Goal: Task Accomplishment & Management: Use online tool/utility

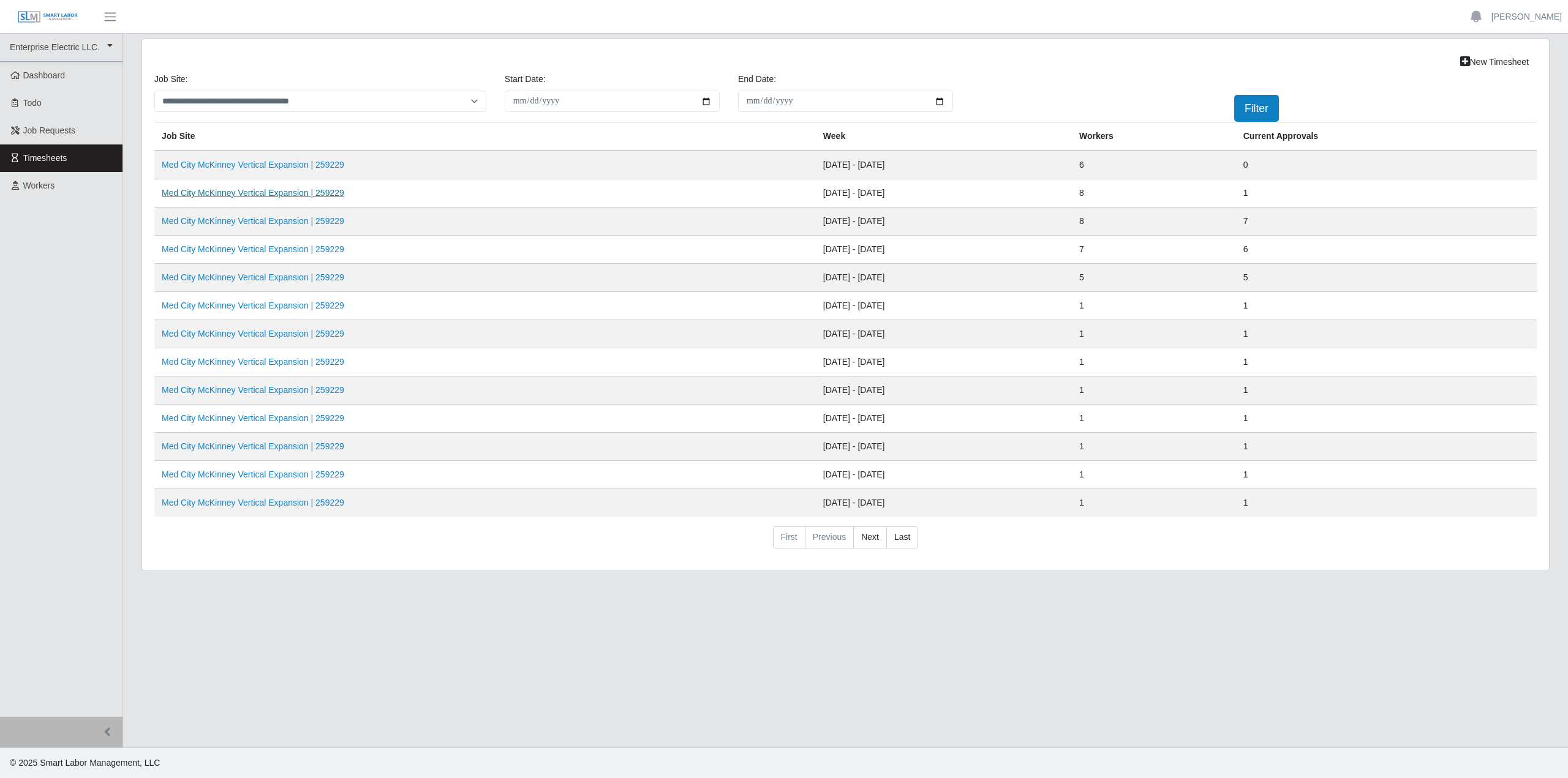
click at [251, 196] on link "Med City McKinney Vertical Expansion | 259229" at bounding box center [252, 193] width 182 height 10
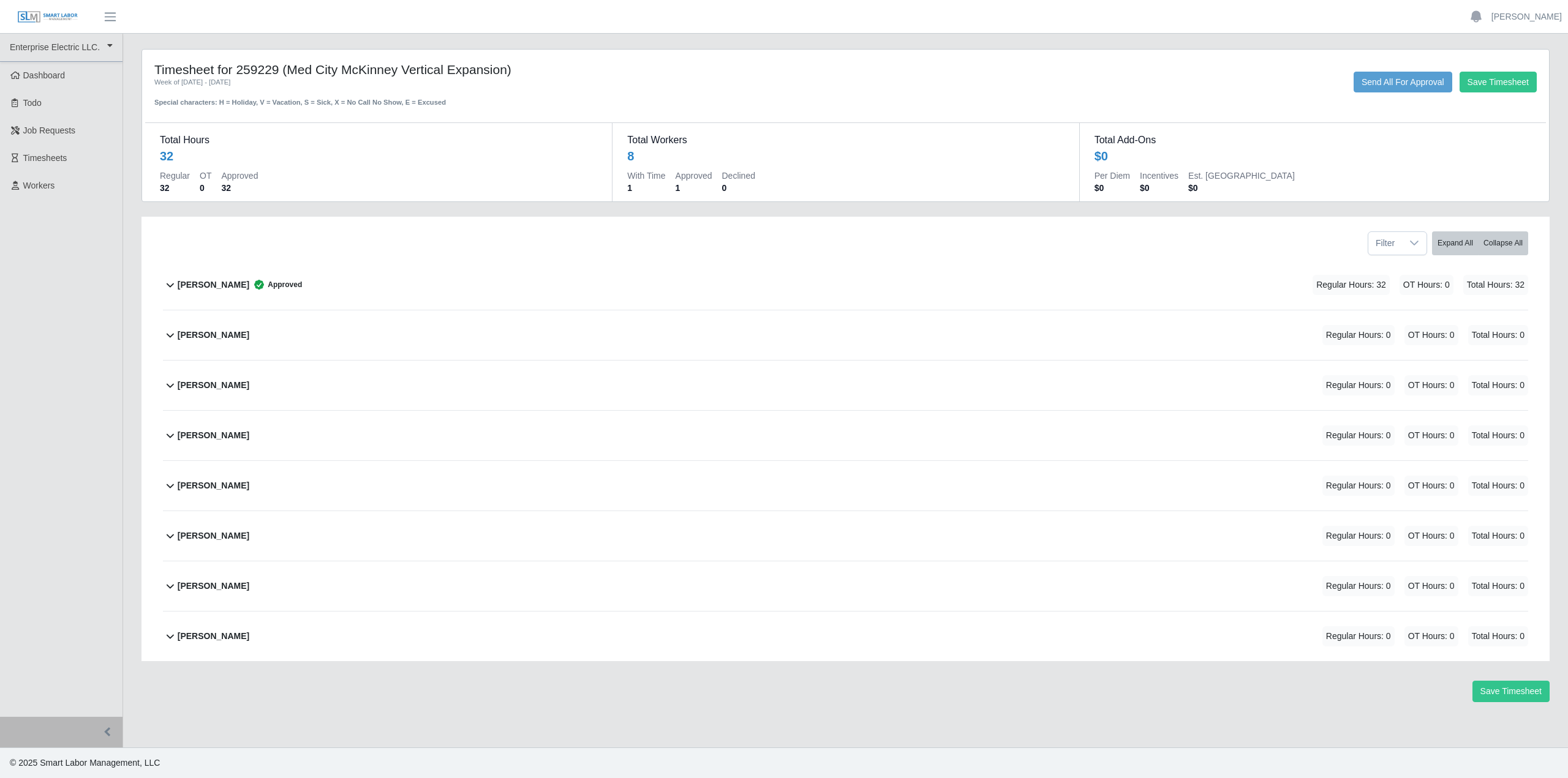
click at [229, 284] on b "[PERSON_NAME]" at bounding box center [213, 285] width 72 height 13
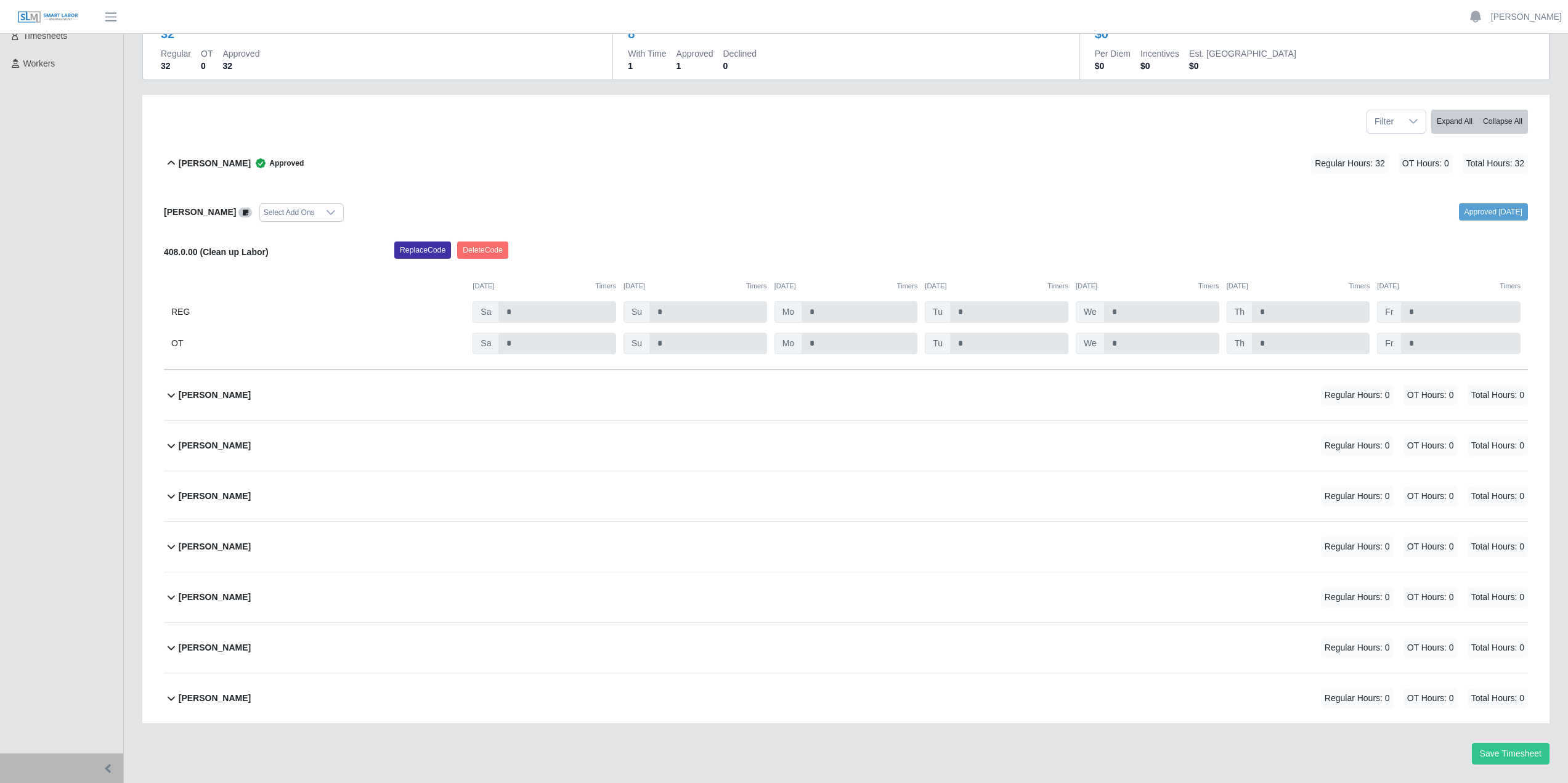
click at [342, 389] on div "[PERSON_NAME] Regular Hours: 0 OT Hours: 0 Total Hours: 0" at bounding box center [853, 396] width 1349 height 50
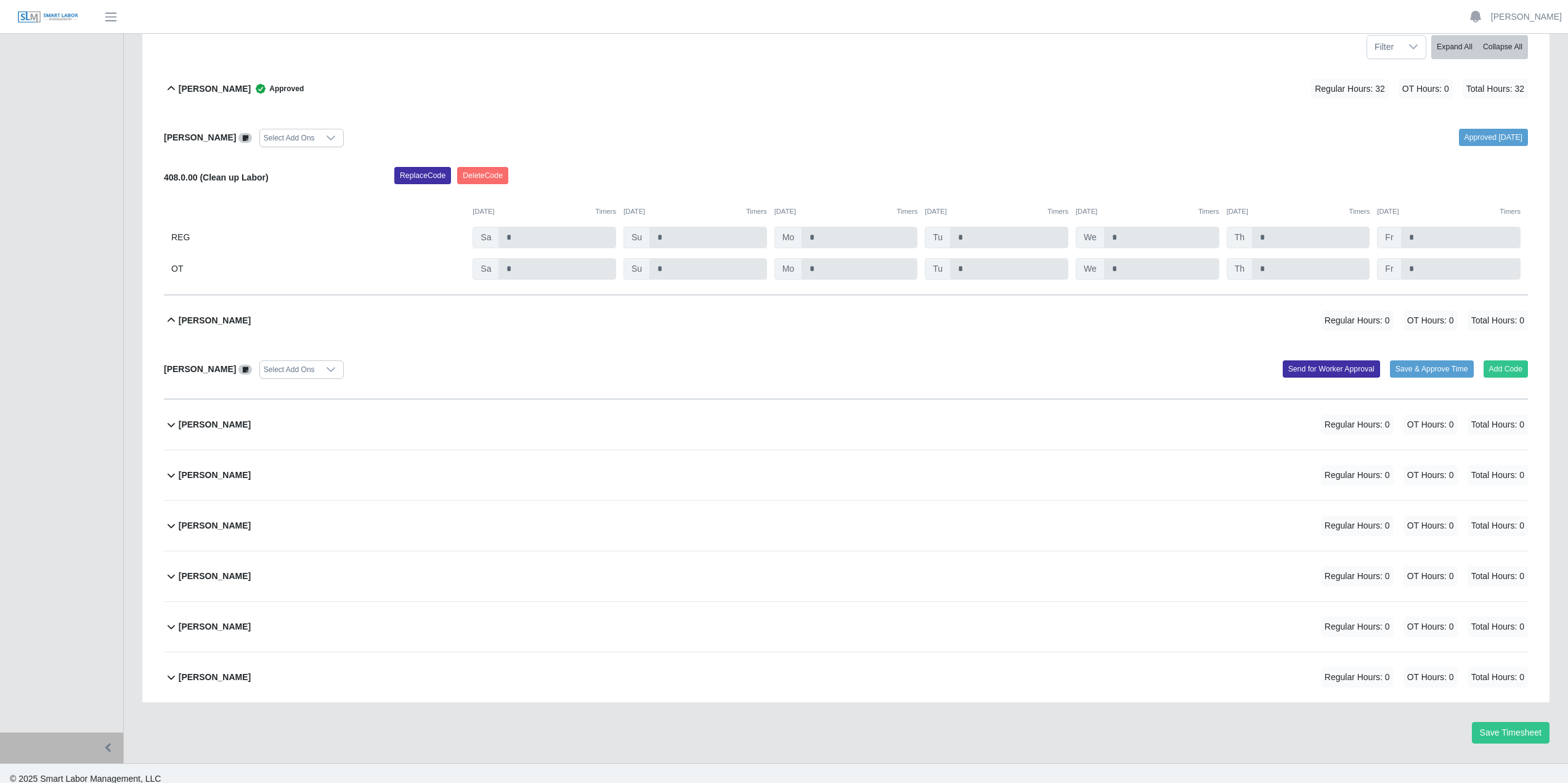
scroll to position [209, 0]
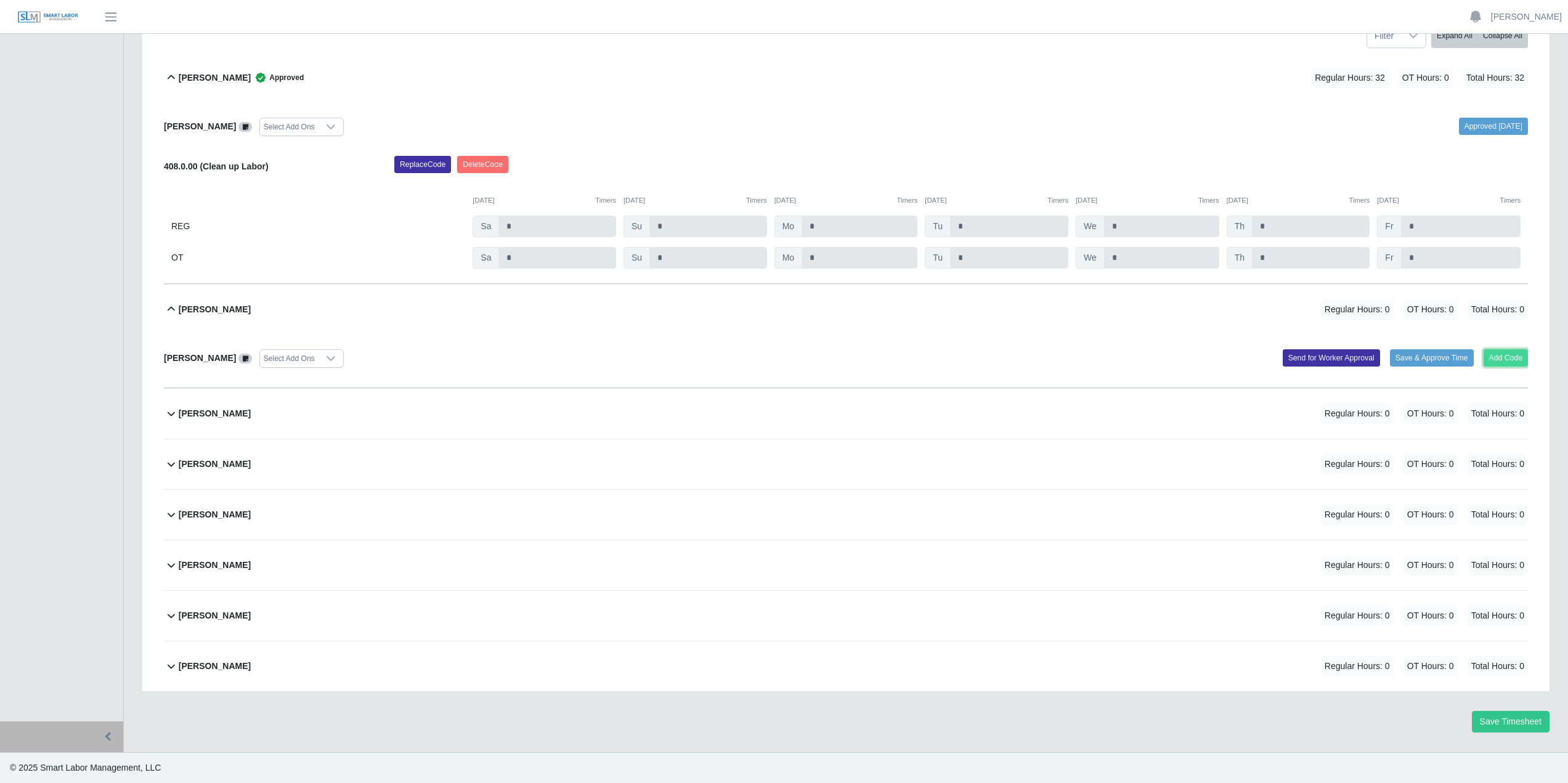
click at [1496, 355] on button "Add Code" at bounding box center [1506, 358] width 45 height 17
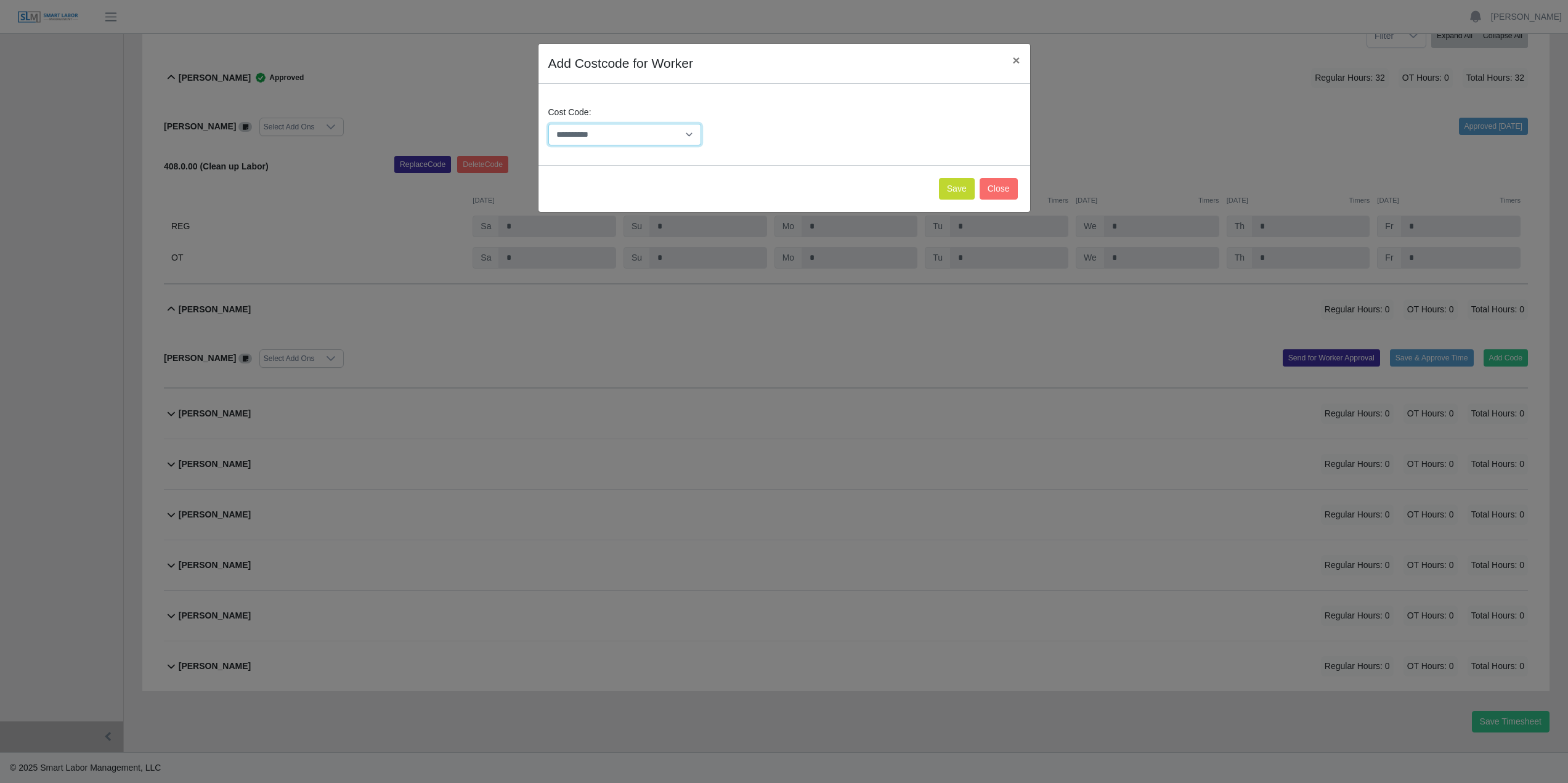
click at [692, 138] on select "**********" at bounding box center [624, 134] width 154 height 22
select select "**********"
click at [548, 124] on select "**********" at bounding box center [624, 134] width 154 height 22
click at [955, 187] on button "Save" at bounding box center [956, 189] width 35 height 22
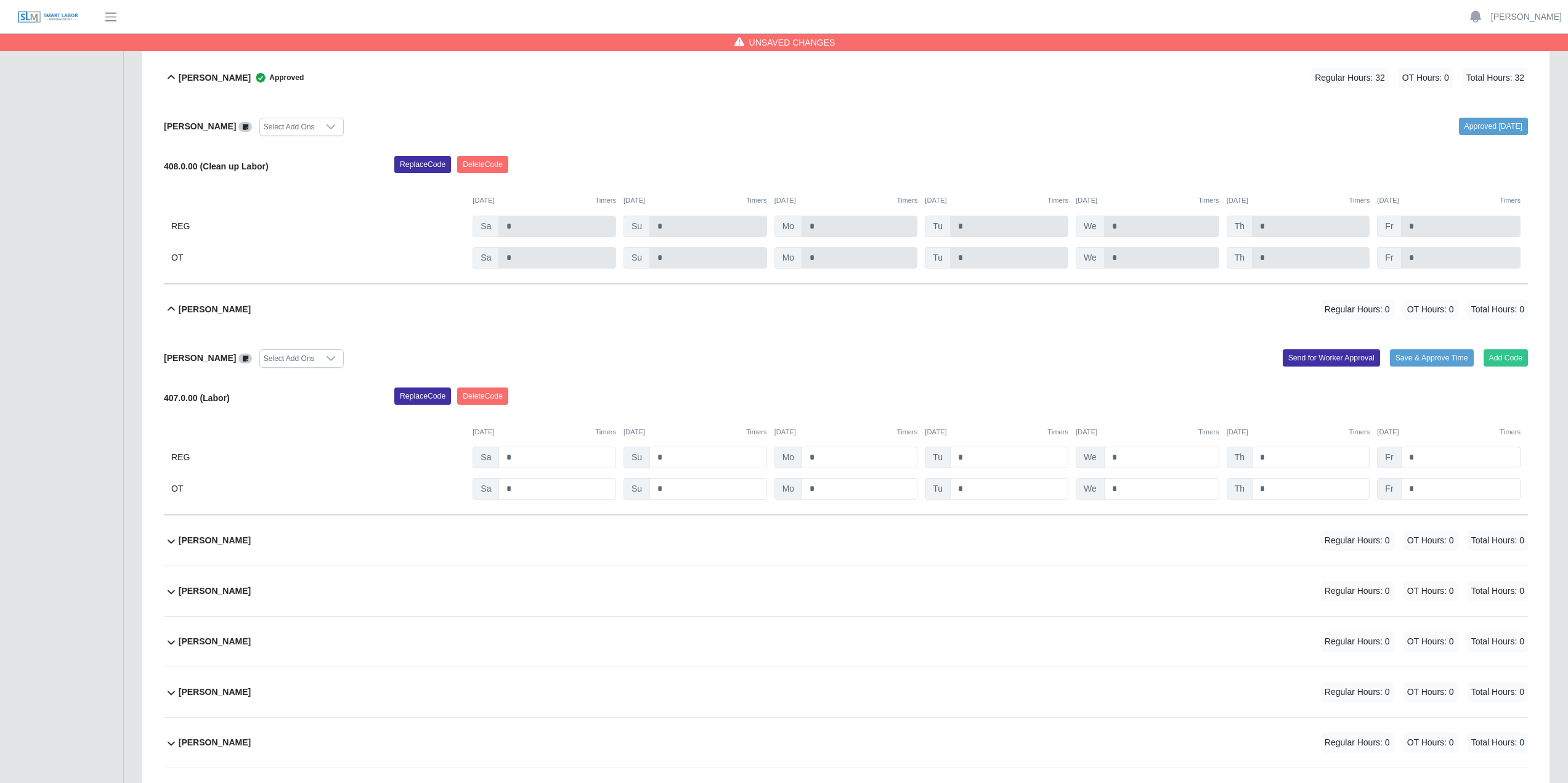
scroll to position [336, 0]
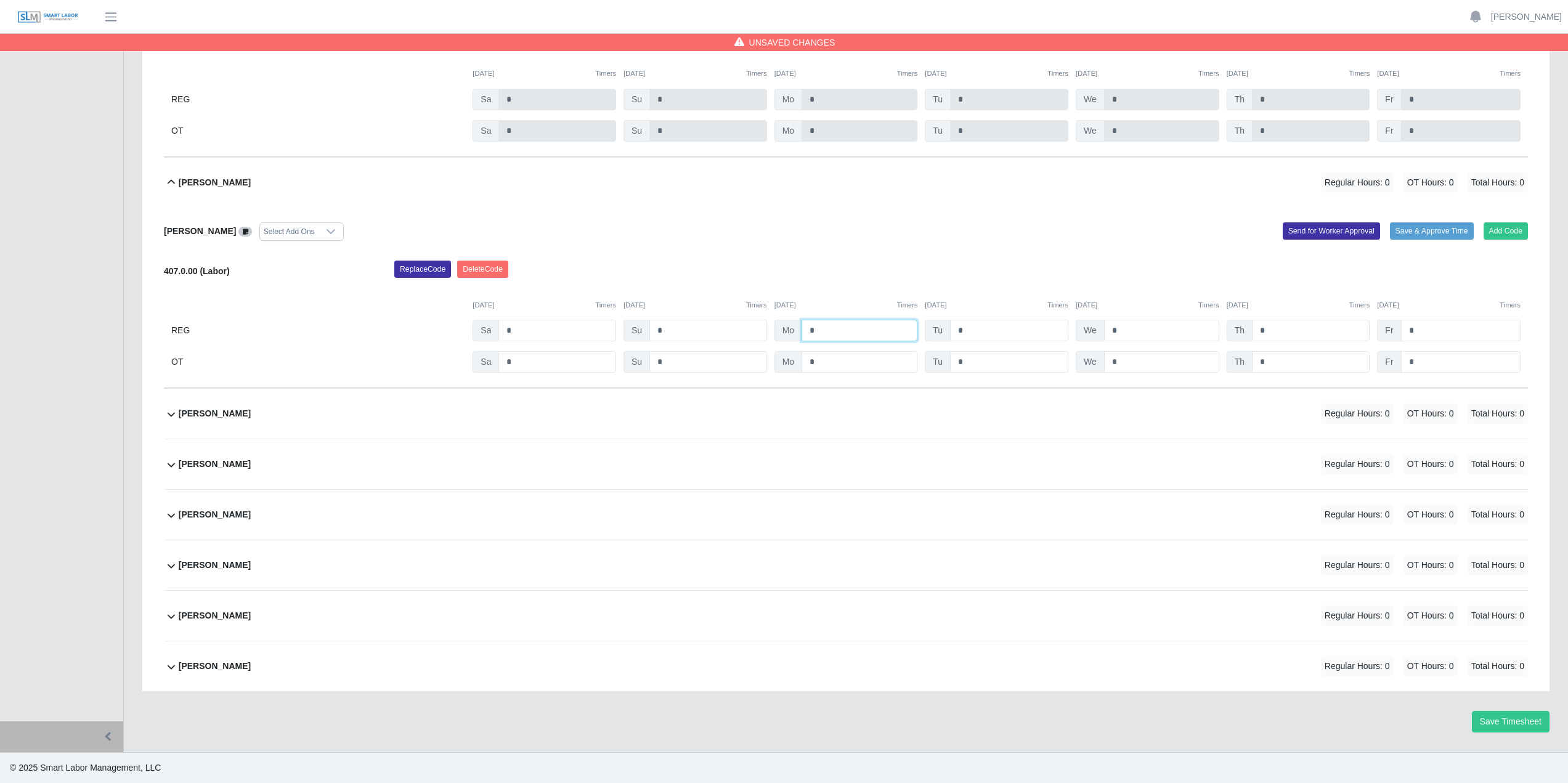
click at [834, 332] on input "*" at bounding box center [859, 330] width 116 height 22
type input "*"
click at [965, 296] on div "[DATE] Timers [DATE] Timers [DATE] Timers [DATE] Timers [DATE] Timers [DATE] Ti…" at bounding box center [845, 297] width 1364 height 25
click at [830, 328] on input "*" at bounding box center [859, 330] width 116 height 22
click at [876, 425] on div "[PERSON_NAME] Regular Hours: 0 OT Hours: 0 Total Hours: 0" at bounding box center [853, 414] width 1349 height 50
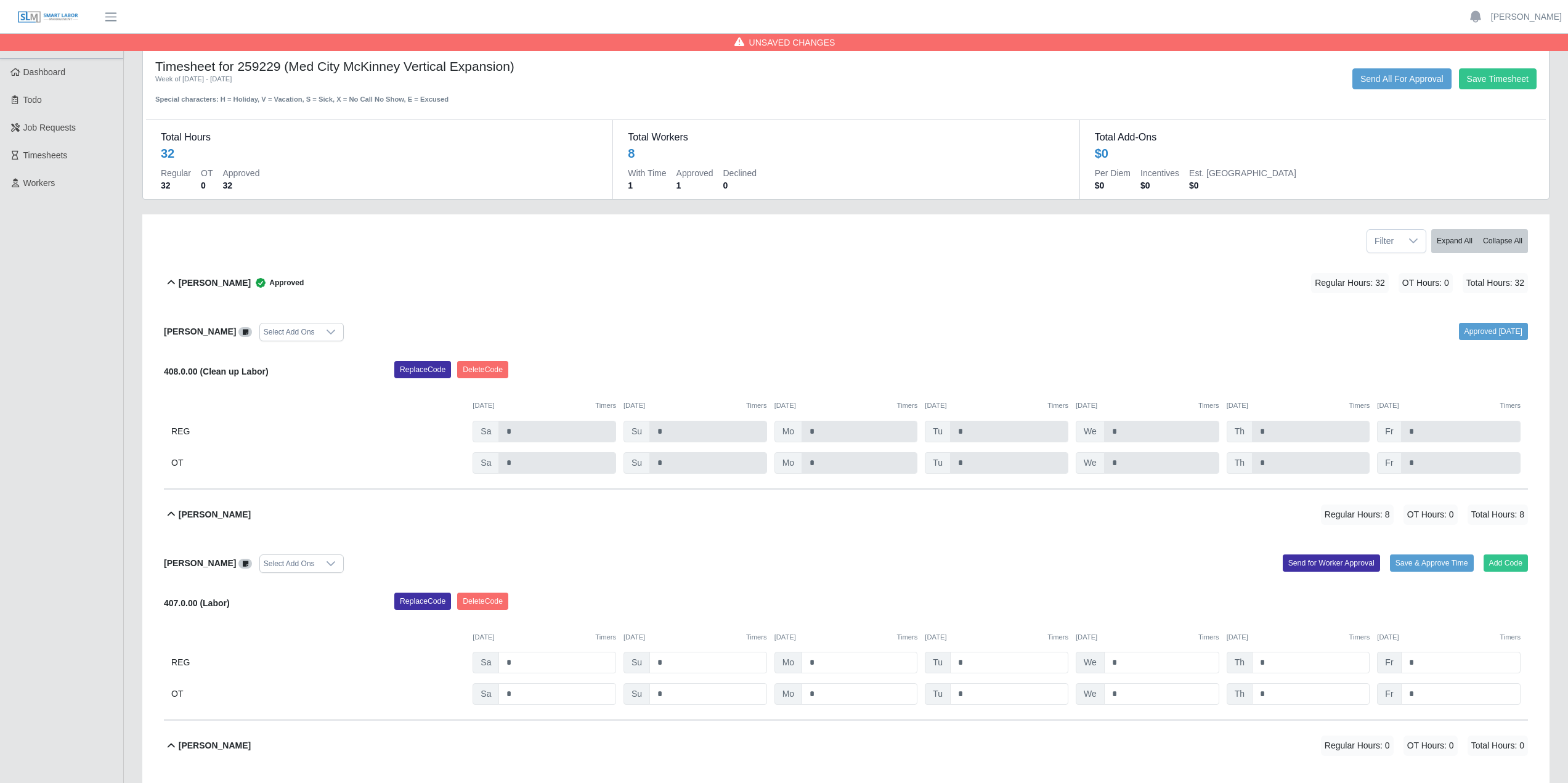
scroll to position [0, 0]
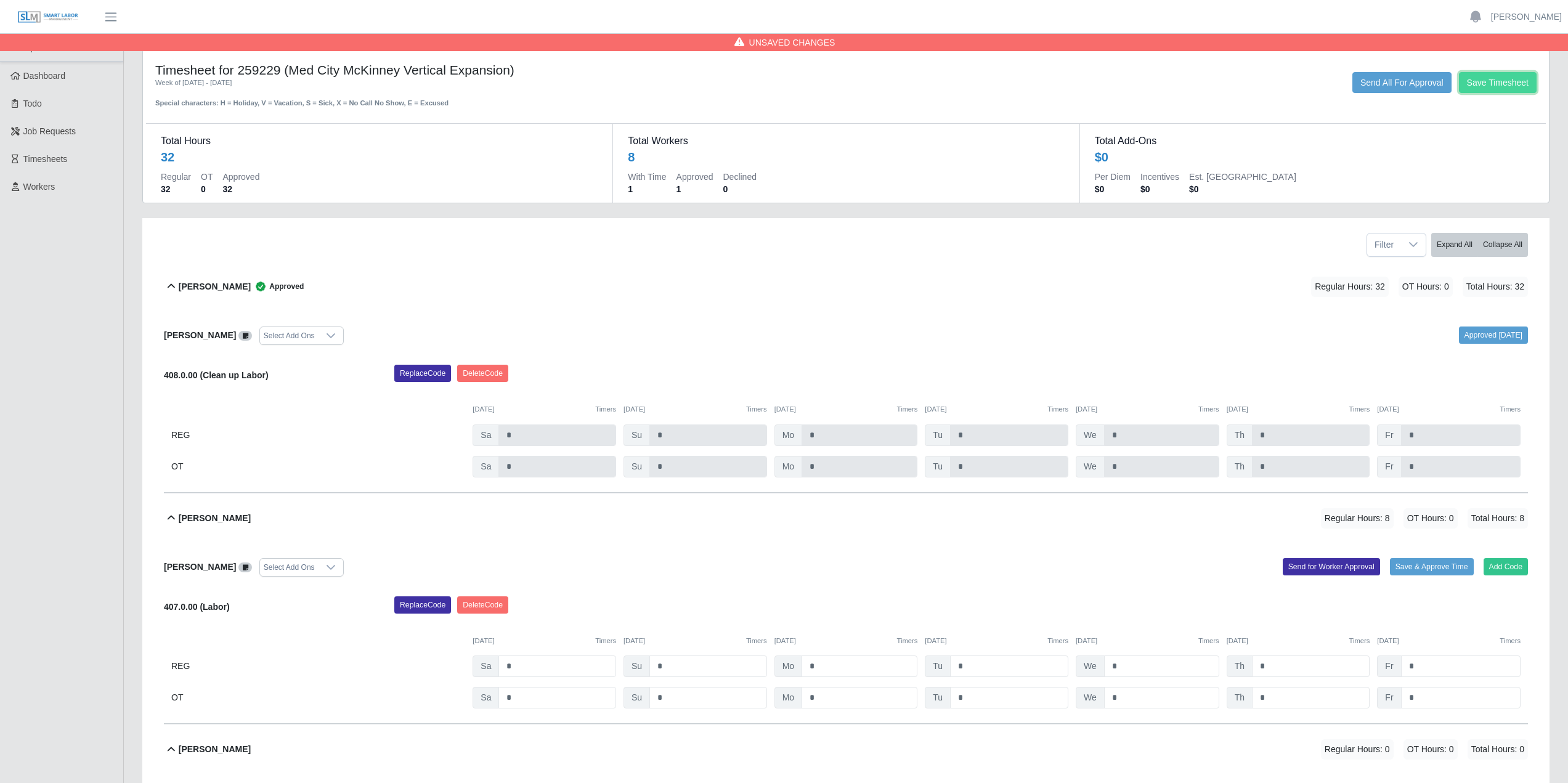
click at [1480, 82] on button "Save Timesheet" at bounding box center [1498, 83] width 78 height 21
